Goal: Register for event/course

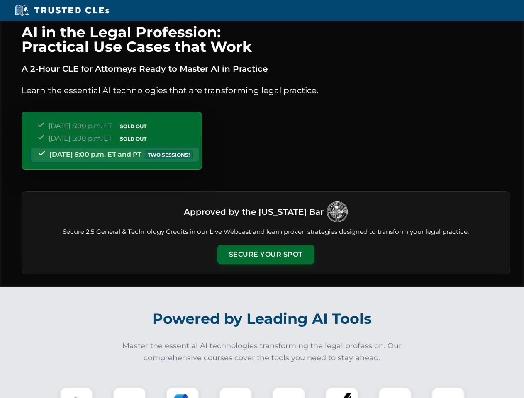
click at [266, 255] on button "Secure Your Spot" at bounding box center [265, 254] width 97 height 19
click at [76, 393] on img at bounding box center [76, 404] width 24 height 24
click at [130, 393] on div at bounding box center [129, 404] width 33 height 33
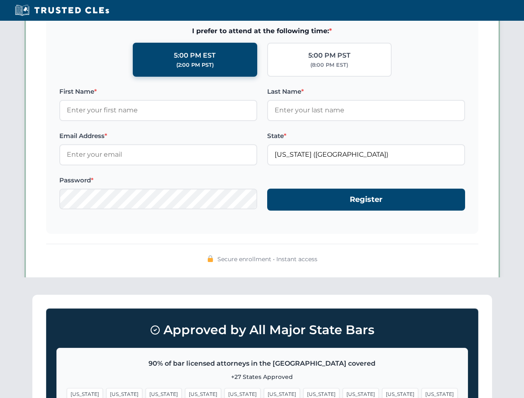
click at [382, 393] on span "[US_STATE]" at bounding box center [400, 395] width 36 height 12
